Goal: Task Accomplishment & Management: Complete application form

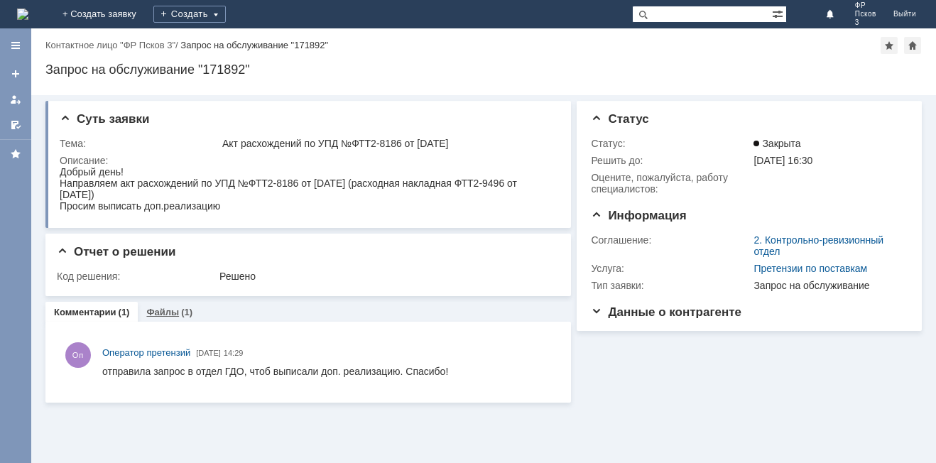
click at [159, 314] on link "Файлы" at bounding box center [162, 312] width 33 height 11
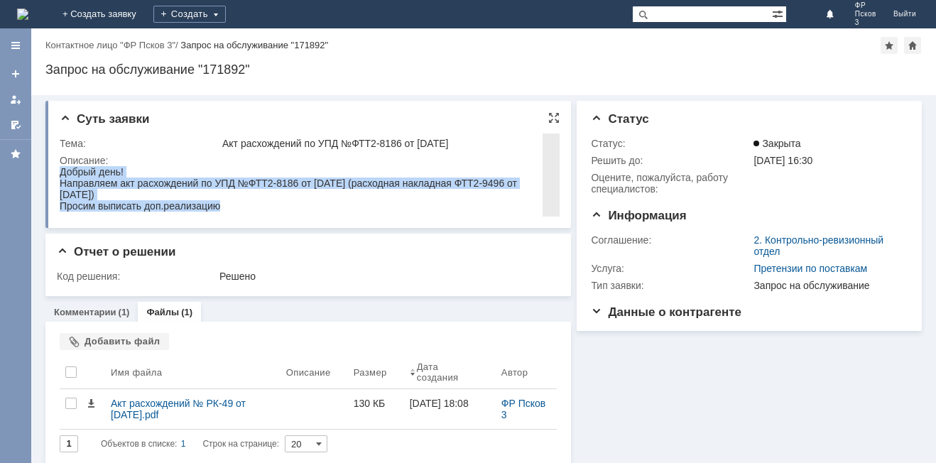
drag, startPoint x: 229, startPoint y: 208, endPoint x: 56, endPoint y: 175, distance: 175.7
click at [60, 175] on html "Добрый день! Направляем акт расхождений по УПД №ФТТ2-8186 от 14.08.2025 г. (рас…" at bounding box center [307, 188] width 494 height 45
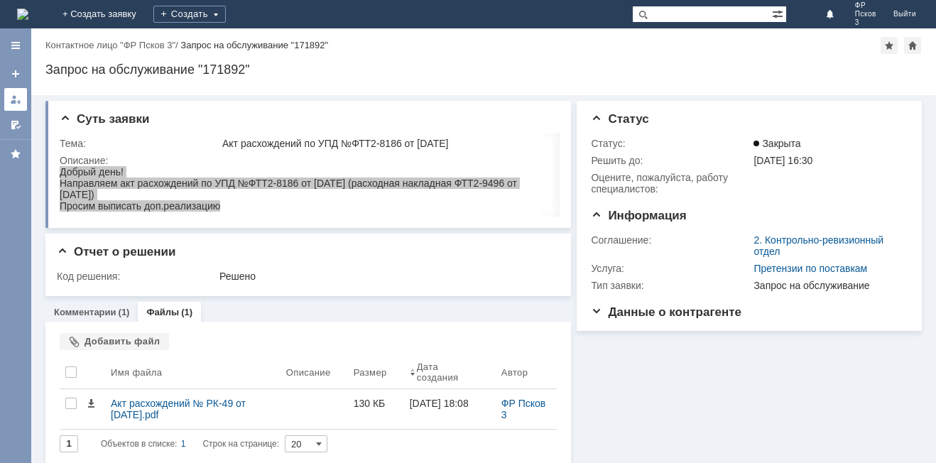
click at [18, 98] on div at bounding box center [15, 99] width 11 height 11
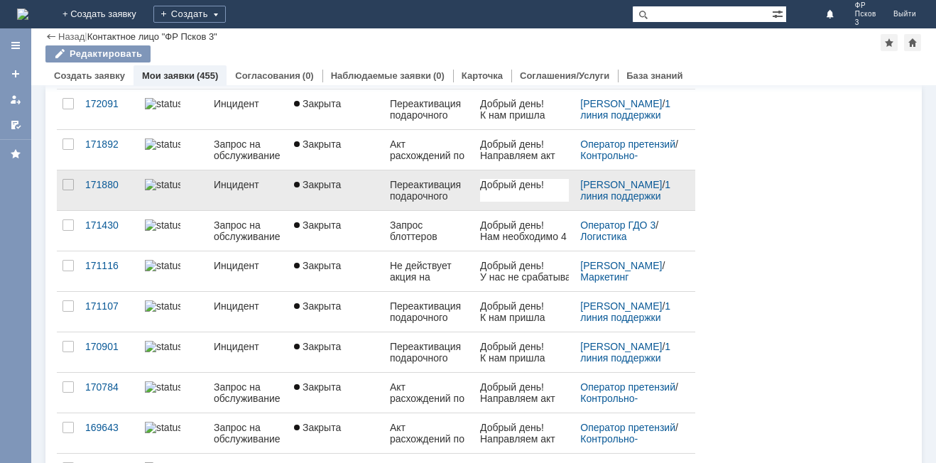
scroll to position [142, 0]
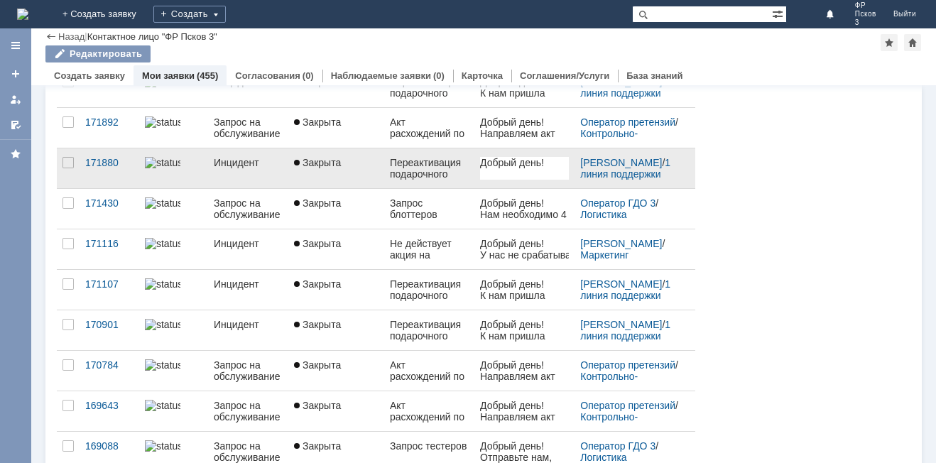
click at [434, 365] on div "Акт расхождений по УПД №ФТТ2-7633 от 26.07.2025" at bounding box center [429, 370] width 79 height 23
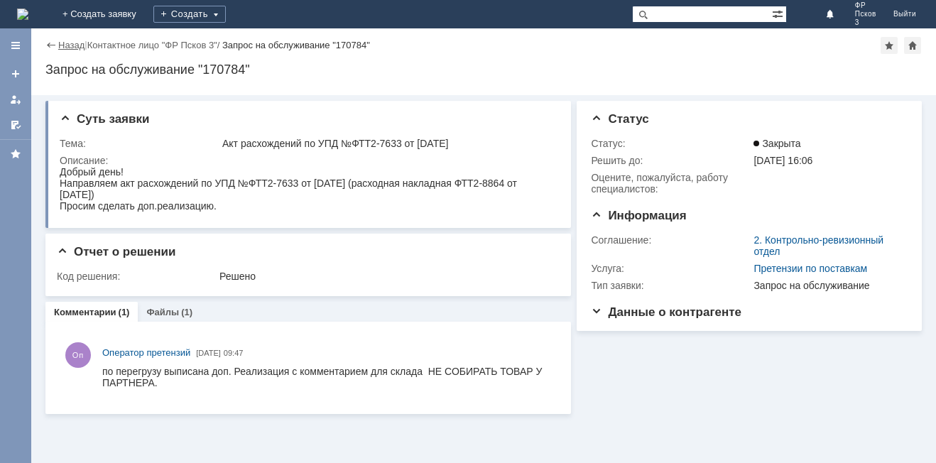
click at [66, 48] on link "Назад" at bounding box center [71, 45] width 26 height 11
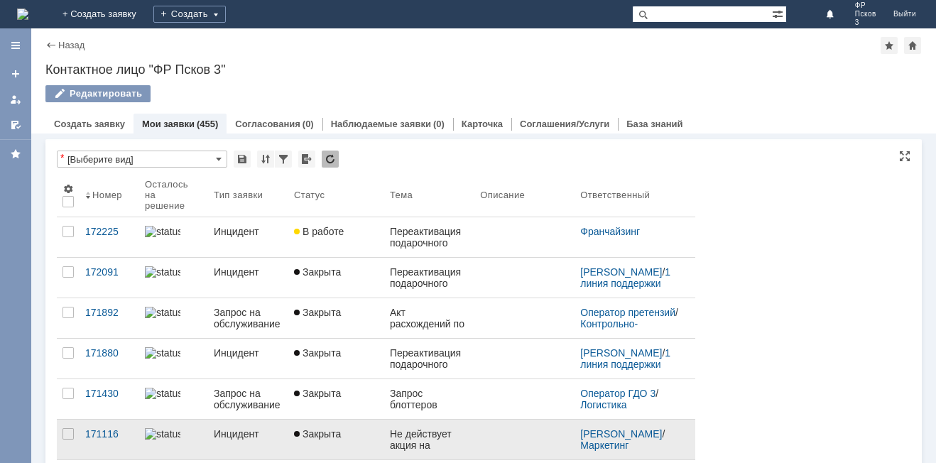
scroll to position [73, 0]
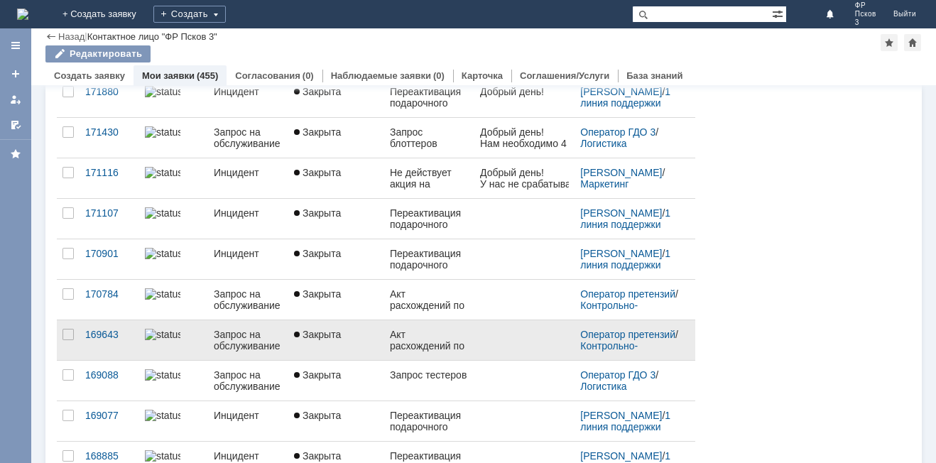
click at [440, 342] on div "Акт расхождений по УПД №ФТТ2-6864 от 03.07.2025 г." at bounding box center [429, 340] width 79 height 23
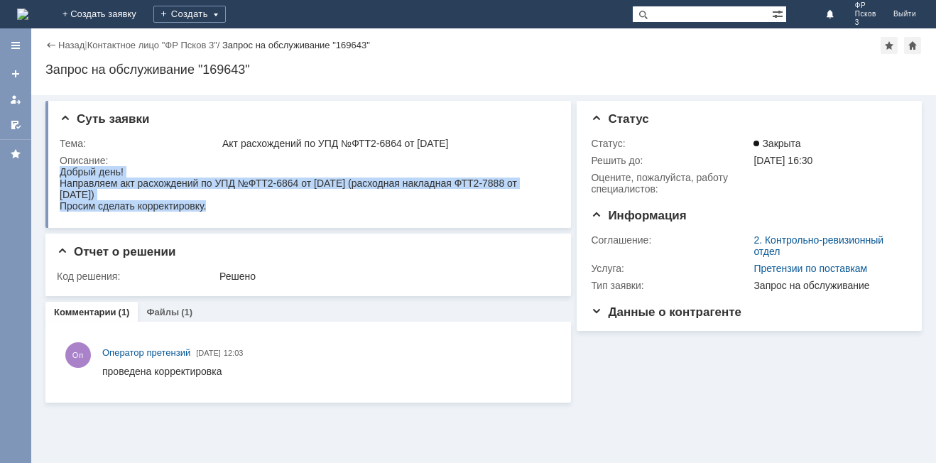
drag, startPoint x: 214, startPoint y: 206, endPoint x: 118, endPoint y: 336, distance: 161.4
click at [60, 170] on html "Добрый день! Направляем акт расхождений по УПД №ФТТ2-6864 от 03.07.2025 г. (рас…" at bounding box center [307, 188] width 494 height 45
copy body "Добрый день! Направляем акт расхождений по УПД №ФТТ2-6864 от 03.07.2025 г. (рас…"
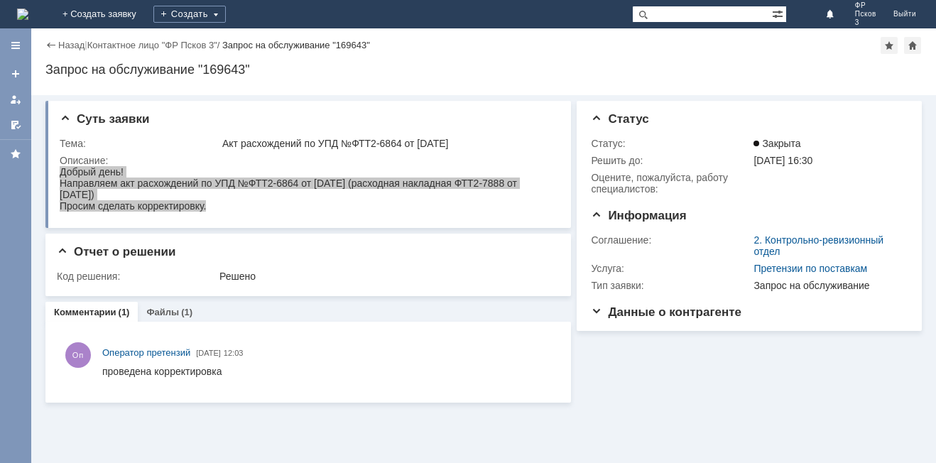
click at [15, 71] on div at bounding box center [15, 73] width 11 height 11
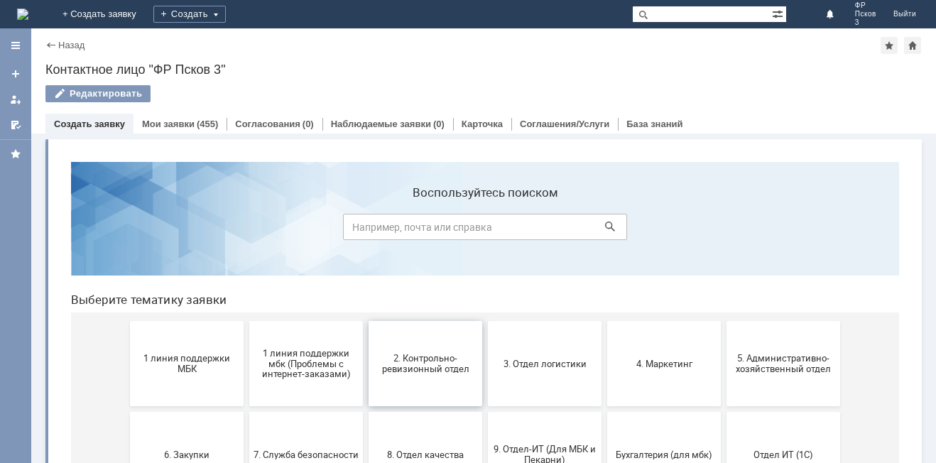
click at [447, 377] on button "2. Контрольно-ревизионный отдел" at bounding box center [425, 363] width 114 height 85
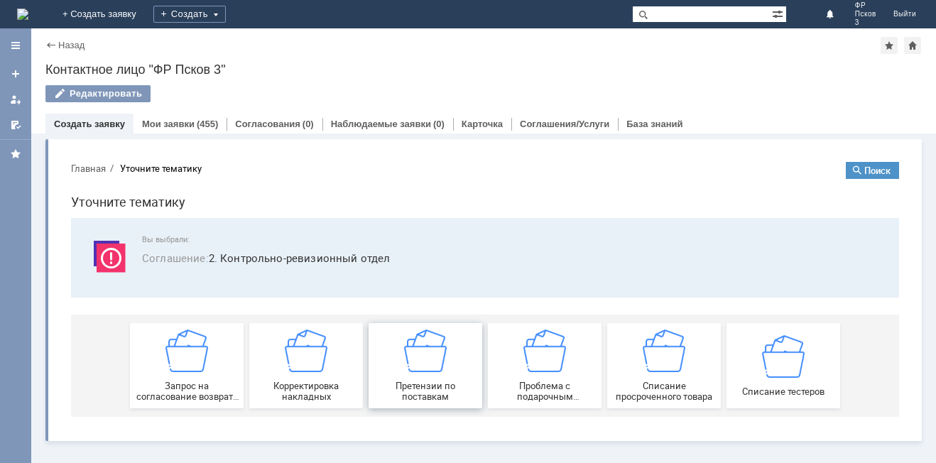
click at [425, 354] on img at bounding box center [425, 350] width 43 height 43
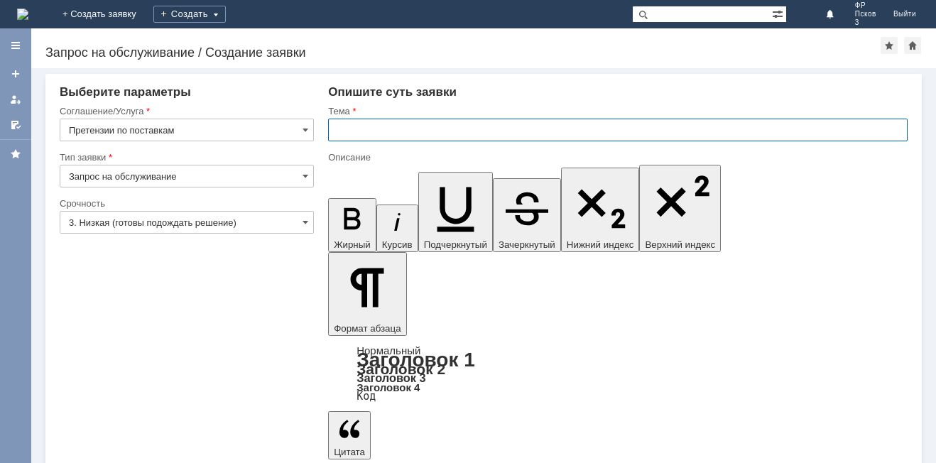
click at [366, 129] on input "text" at bounding box center [617, 130] width 579 height 23
click at [495, 123] on input "Акт расхождений по УПД" at bounding box center [617, 130] width 579 height 23
click at [512, 138] on input "Акт расхождений по УПД №ФТТ2-" at bounding box center [617, 130] width 579 height 23
type input "Акт расхождений по УПД №ФТТ2-9004 от [DATE]"
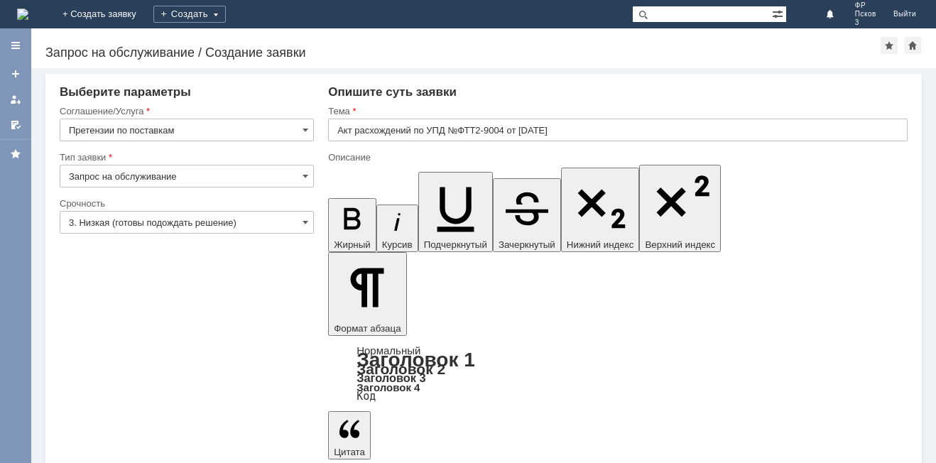
drag, startPoint x: 510, startPoint y: 3809, endPoint x: 342, endPoint y: 3808, distance: 168.3
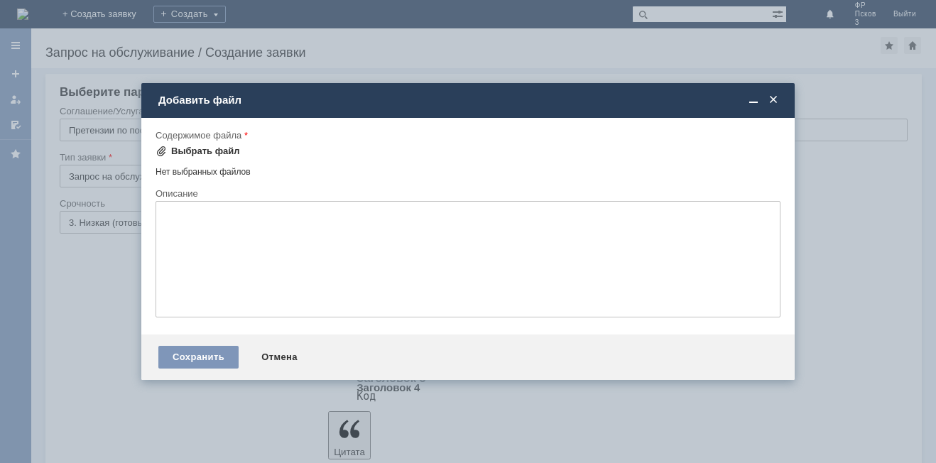
click at [208, 154] on div "Выбрать файл" at bounding box center [205, 151] width 69 height 11
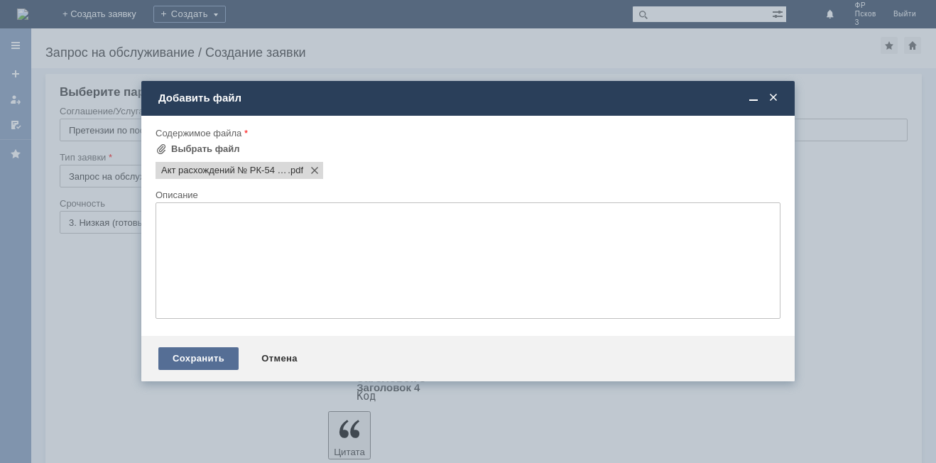
click at [208, 359] on div "Сохранить" at bounding box center [198, 358] width 80 height 23
